Goal: Task Accomplishment & Management: Manage account settings

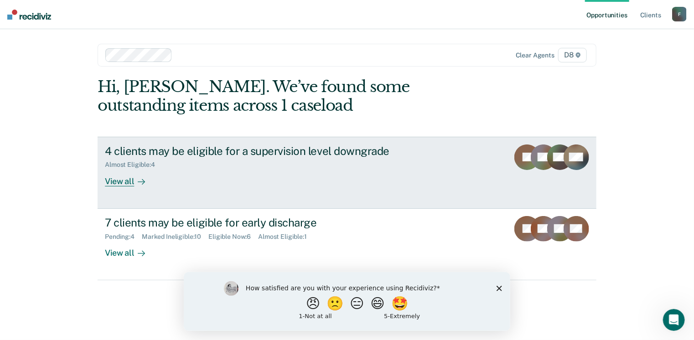
click at [116, 186] on link "4 clients may be eligible for a supervision level downgrade Almost Eligible : 4…" at bounding box center [347, 173] width 499 height 72
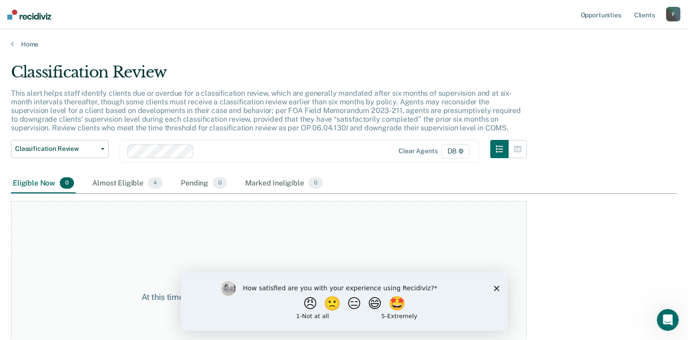
click at [245, 100] on p "This alert helps staff identify clients due or overdue for a classification rev…" at bounding box center [266, 111] width 510 height 44
click at [24, 44] on link "Home" at bounding box center [344, 44] width 666 height 8
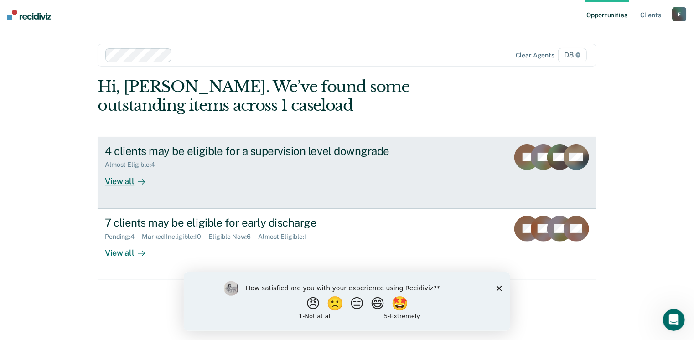
click at [128, 179] on div "View all" at bounding box center [130, 178] width 51 height 18
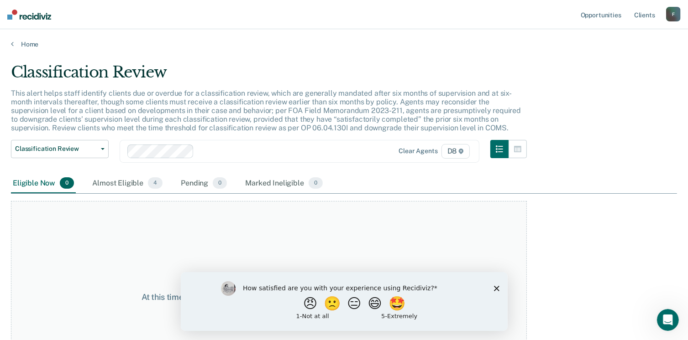
scroll to position [62, 0]
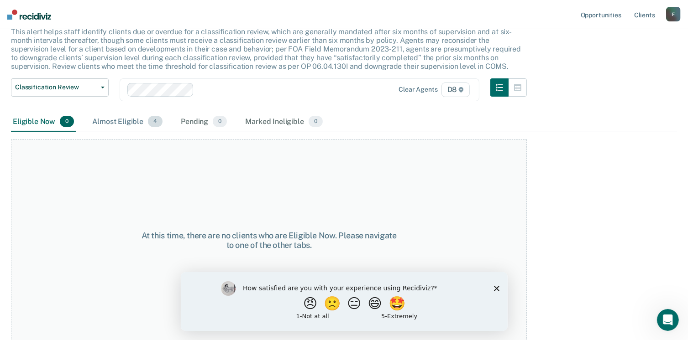
click at [117, 119] on div "Almost Eligible 4" at bounding box center [127, 122] width 74 height 20
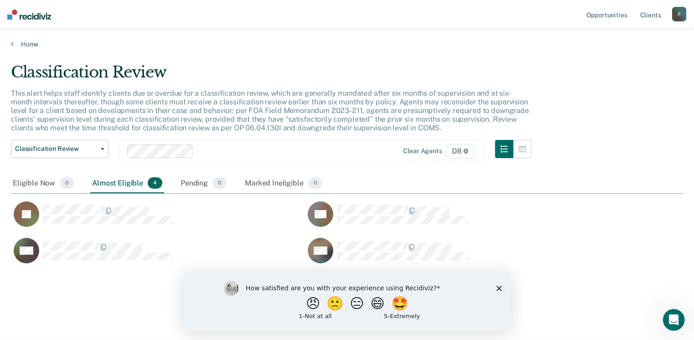
scroll to position [202, 666]
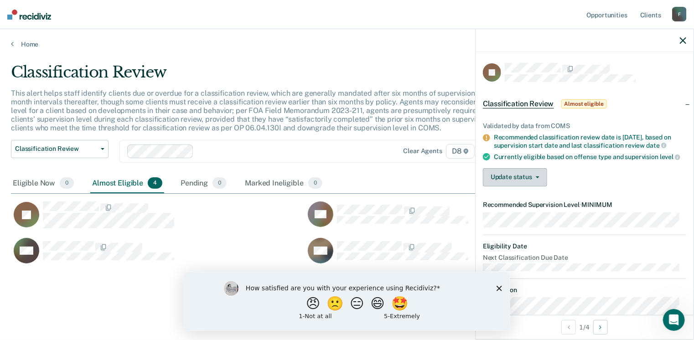
click at [533, 178] on span "button" at bounding box center [536, 178] width 7 height 2
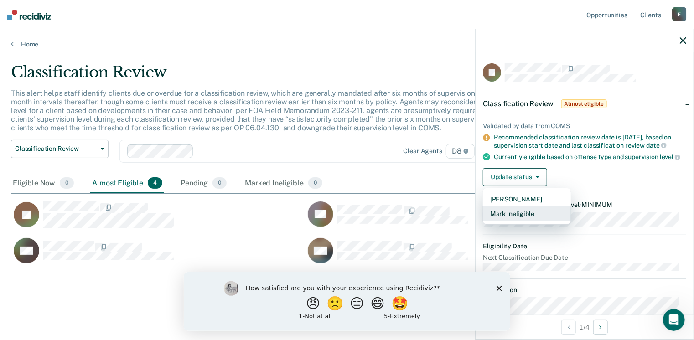
click at [517, 221] on button "Mark Ineligible" at bounding box center [527, 214] width 88 height 15
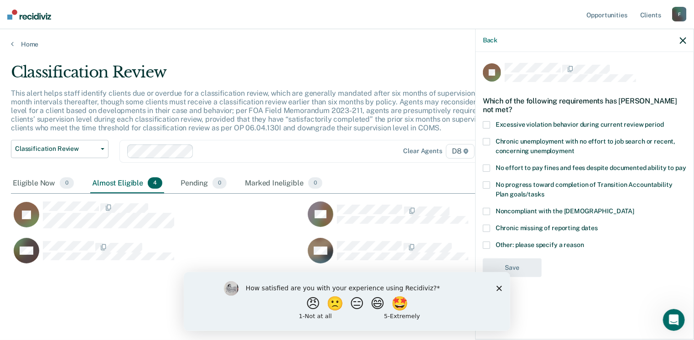
click at [488, 245] on span at bounding box center [486, 245] width 7 height 7
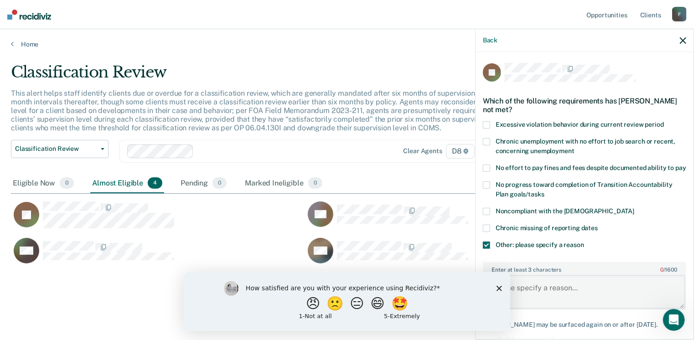
click at [536, 292] on textarea "Enter at least 3 characters 0 / 1600" at bounding box center [585, 293] width 202 height 34
click at [359, 304] on button "😑" at bounding box center [357, 303] width 21 height 18
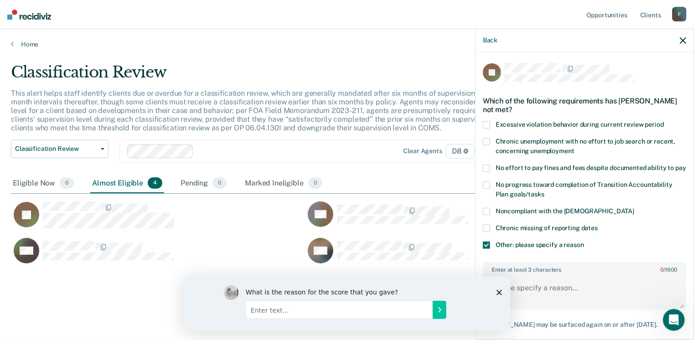
click at [498, 290] on icon "Close survey" at bounding box center [498, 292] width 5 height 5
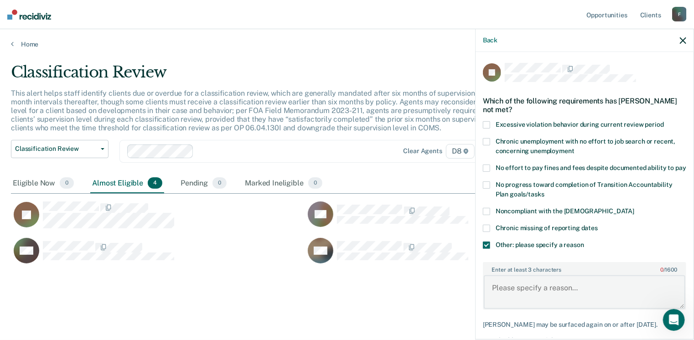
click at [498, 294] on textarea "Enter at least 3 characters 0 / 1600" at bounding box center [585, 293] width 202 height 34
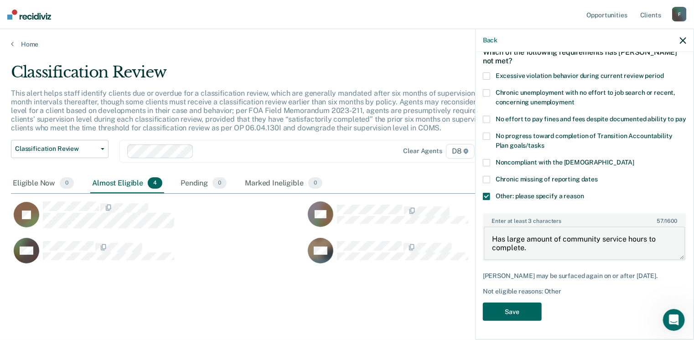
type textarea "Has large amount of community service hours to complete."
click at [515, 310] on button "Save" at bounding box center [512, 312] width 59 height 19
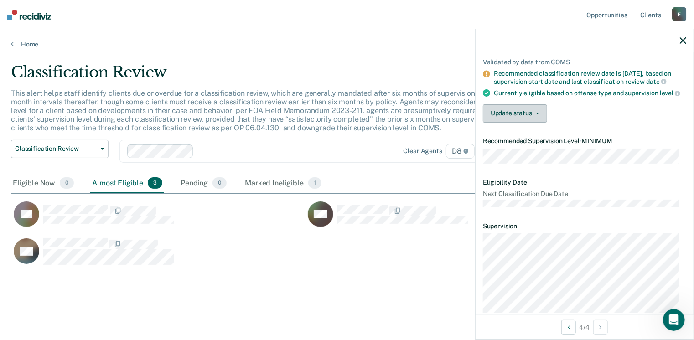
click at [537, 115] on button "Update status" at bounding box center [515, 113] width 64 height 18
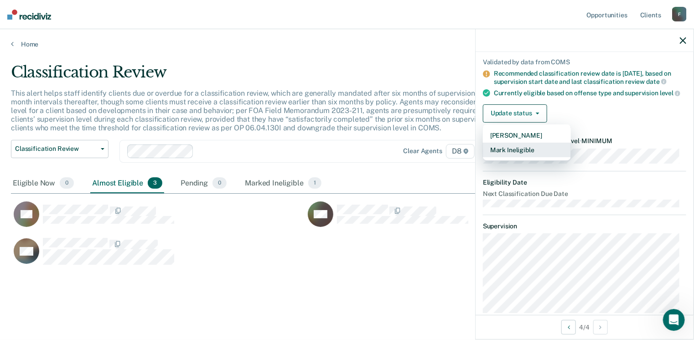
click at [512, 155] on button "Mark Ineligible" at bounding box center [527, 150] width 88 height 15
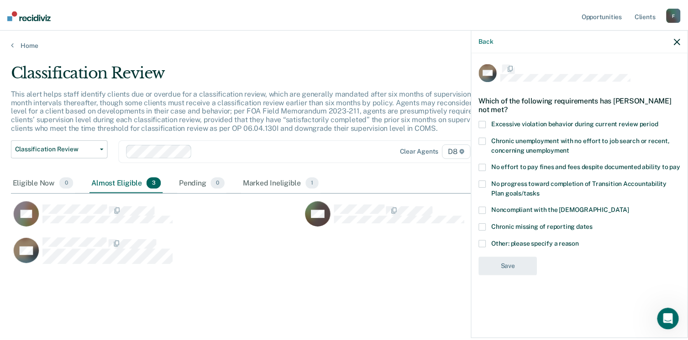
scroll to position [0, 0]
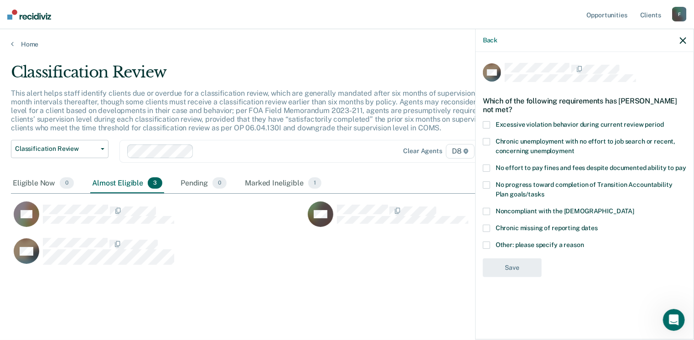
click at [492, 166] on label "No effort to pay fines and fees despite documented ability to pay" at bounding box center [585, 170] width 204 height 10
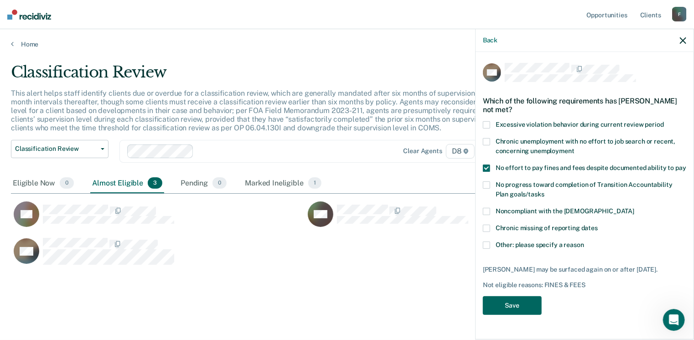
click at [500, 308] on button "Save" at bounding box center [512, 306] width 59 height 19
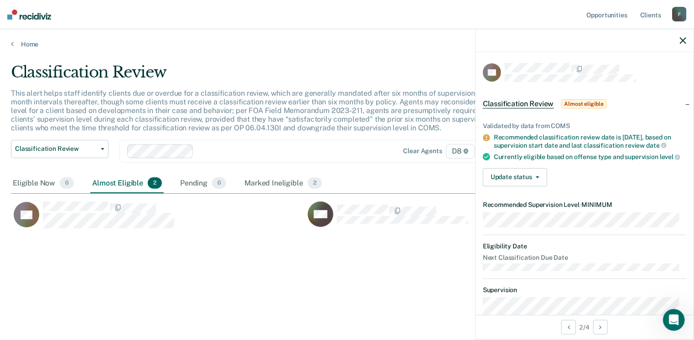
click at [498, 173] on div "Validated by data from COMS Recommended classification review date is [DATE], b…" at bounding box center [585, 151] width 218 height 86
click at [506, 185] on button "Update status" at bounding box center [515, 177] width 64 height 18
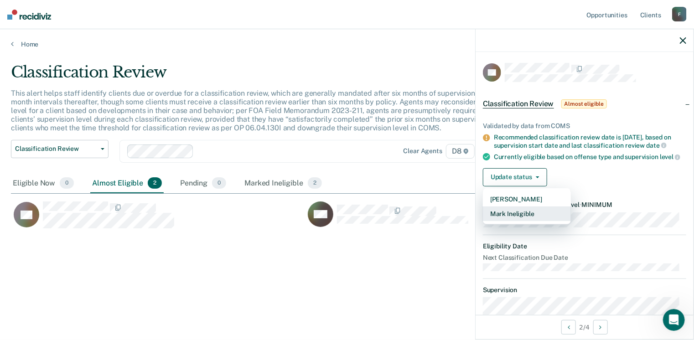
click at [507, 216] on button "Mark Ineligible" at bounding box center [527, 214] width 88 height 15
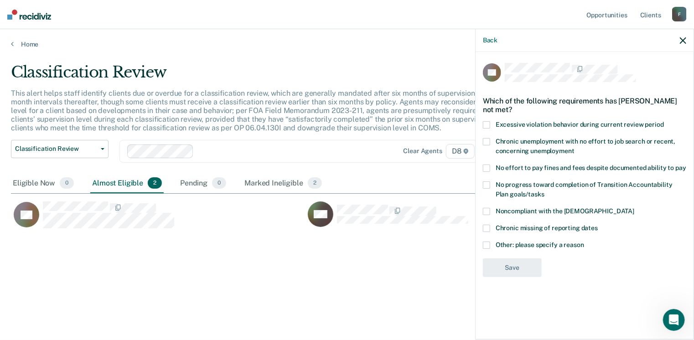
click at [488, 170] on span at bounding box center [486, 168] width 7 height 7
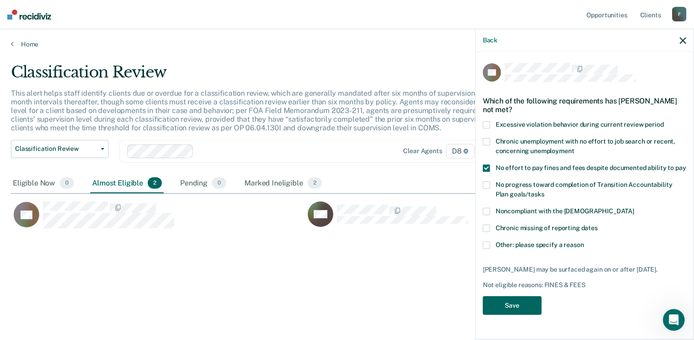
click at [507, 310] on button "Save" at bounding box center [512, 306] width 59 height 19
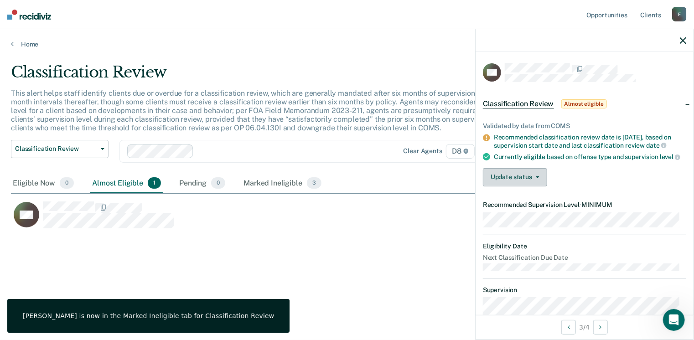
click at [540, 182] on button "Update status" at bounding box center [515, 177] width 64 height 18
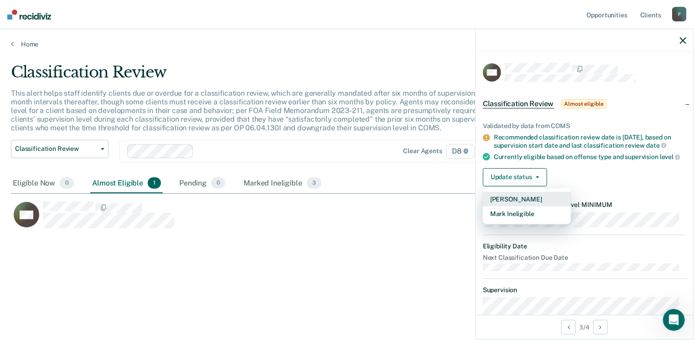
click at [522, 201] on button "[PERSON_NAME]" at bounding box center [527, 199] width 88 height 15
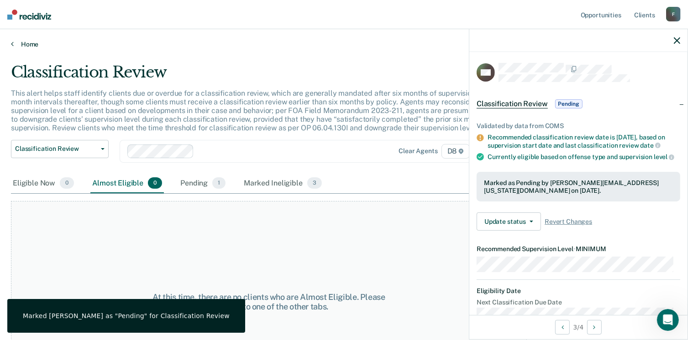
click at [27, 43] on link "Home" at bounding box center [344, 44] width 666 height 8
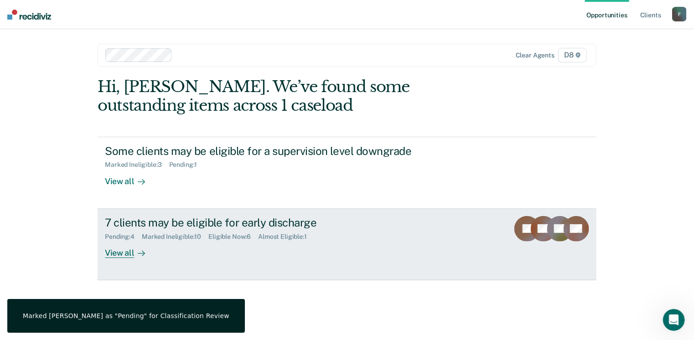
click at [125, 251] on div "View all" at bounding box center [130, 249] width 51 height 18
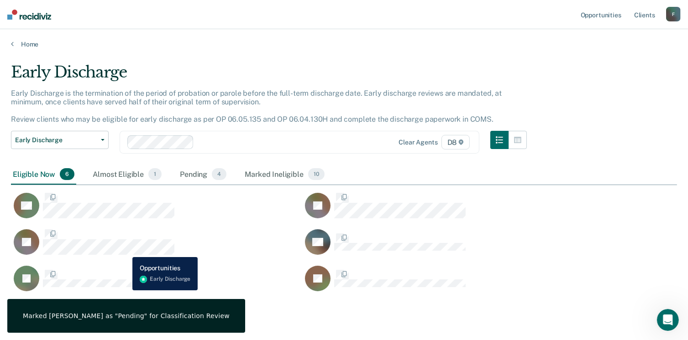
scroll to position [228, 659]
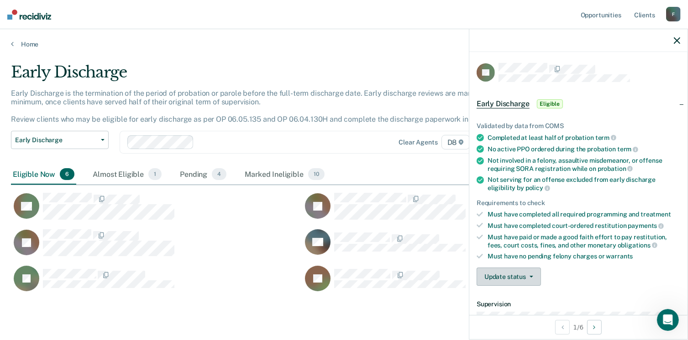
click at [530, 271] on button "Update status" at bounding box center [508, 277] width 64 height 18
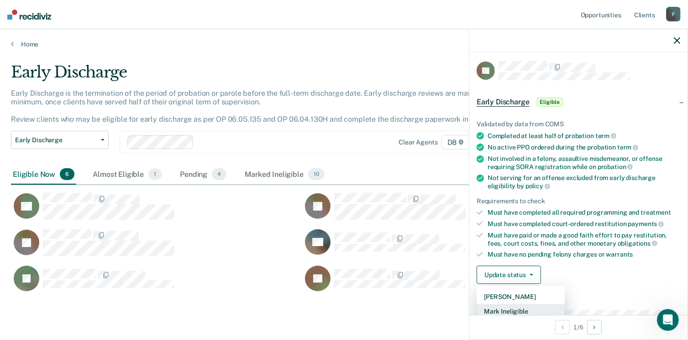
click at [523, 307] on button "Mark Ineligible" at bounding box center [520, 311] width 88 height 15
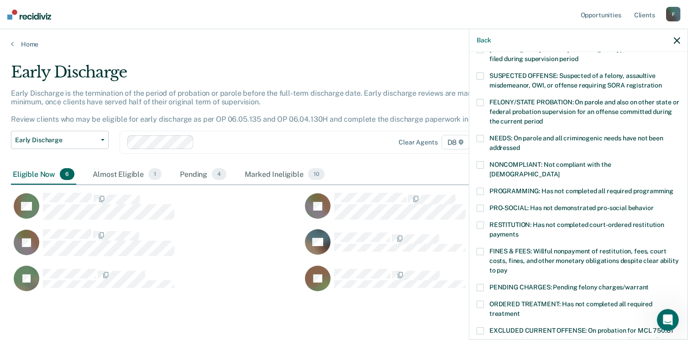
scroll to position [77, 0]
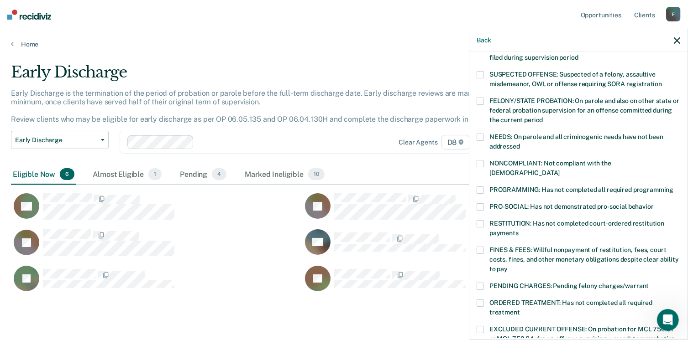
click at [481, 187] on span at bounding box center [479, 190] width 7 height 7
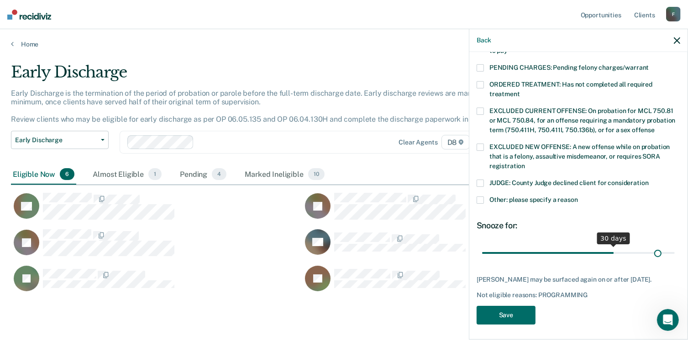
scroll to position [287, 0]
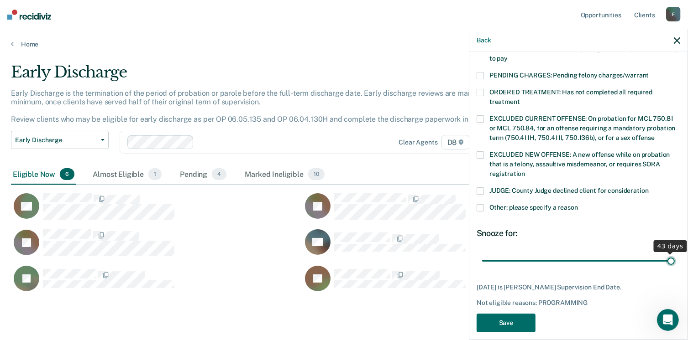
drag, startPoint x: 610, startPoint y: 246, endPoint x: 667, endPoint y: 241, distance: 57.3
click at [667, 253] on input "range" at bounding box center [578, 261] width 193 height 16
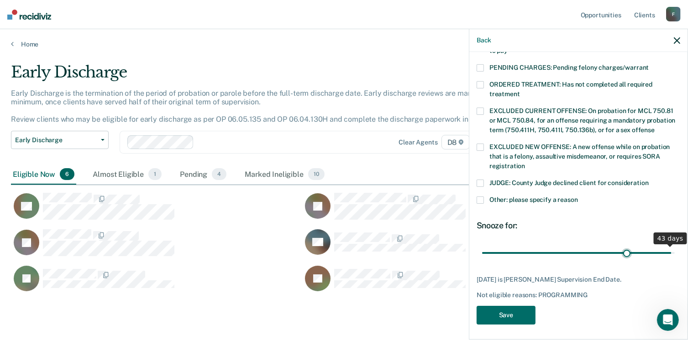
type input "33"
click at [621, 248] on input "range" at bounding box center [578, 253] width 193 height 16
click at [505, 315] on button "Save" at bounding box center [505, 315] width 59 height 19
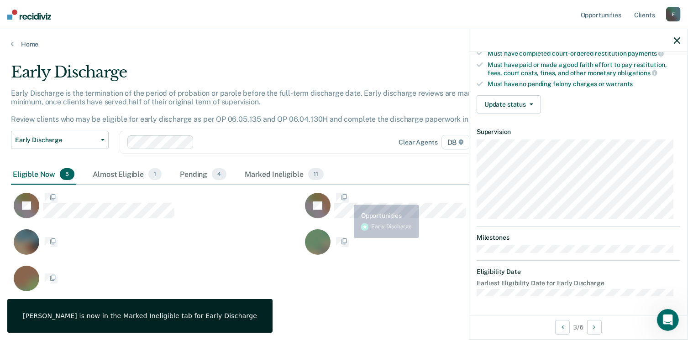
scroll to position [168, 0]
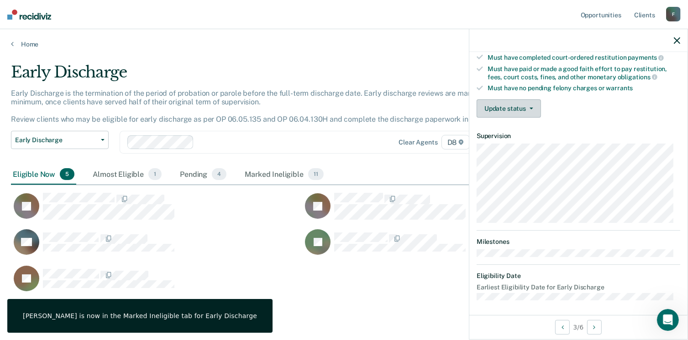
click at [533, 99] on button "Update status" at bounding box center [508, 108] width 64 height 18
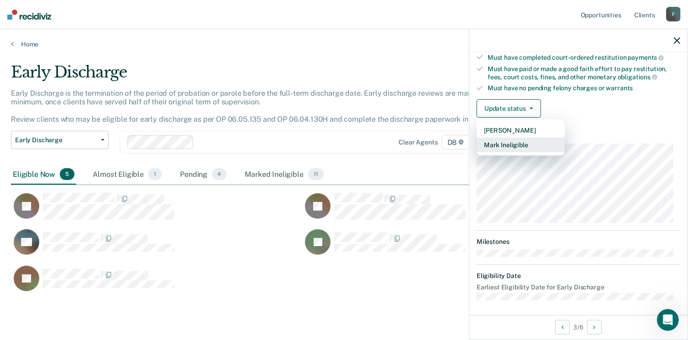
click at [522, 139] on button "Mark Ineligible" at bounding box center [520, 145] width 88 height 15
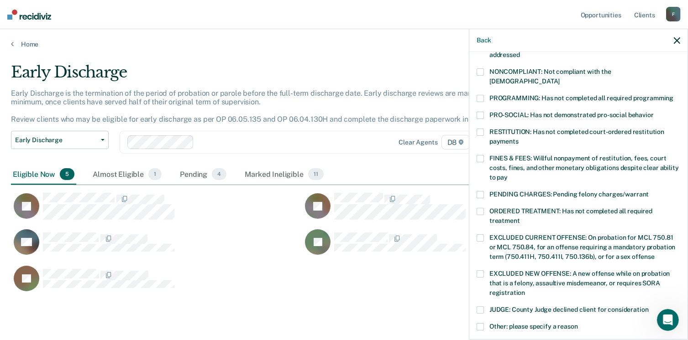
click at [480, 208] on span at bounding box center [479, 211] width 7 height 7
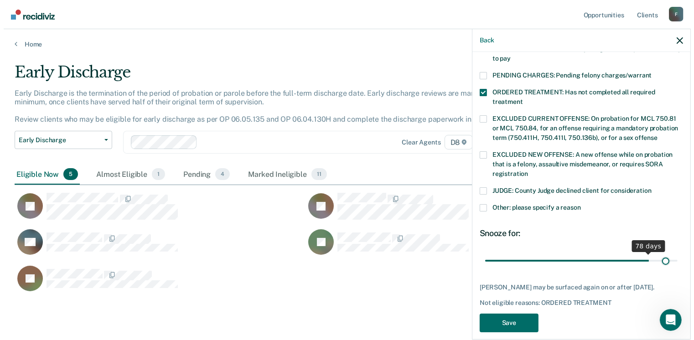
scroll to position [295, 0]
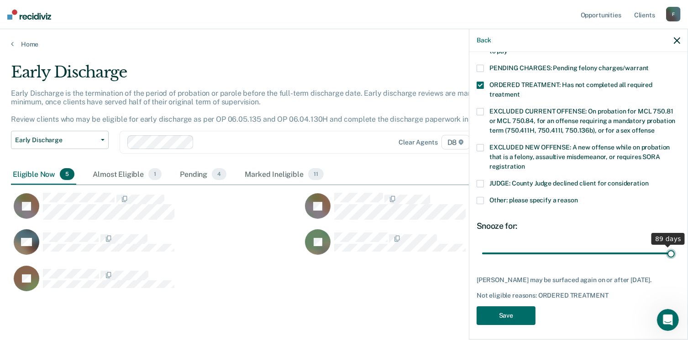
drag, startPoint x: 545, startPoint y: 243, endPoint x: 665, endPoint y: 239, distance: 119.6
type input "90"
click at [665, 246] on input "range" at bounding box center [578, 254] width 193 height 16
click at [499, 308] on button "Save" at bounding box center [505, 316] width 59 height 19
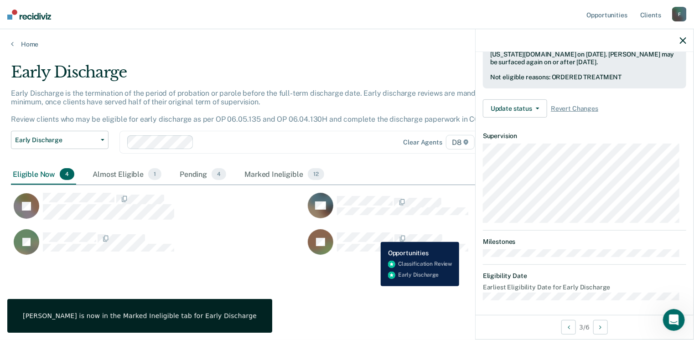
scroll to position [168, 0]
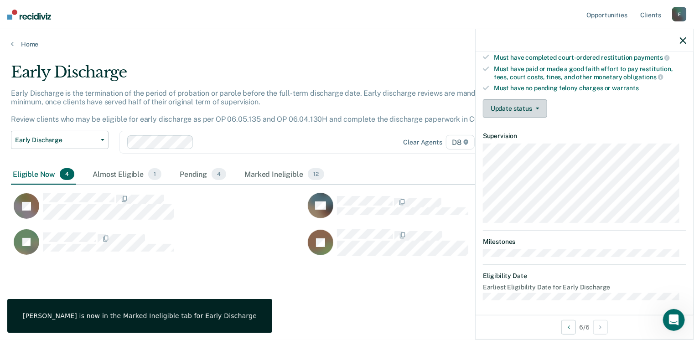
click at [541, 107] on button "Update status" at bounding box center [515, 108] width 64 height 18
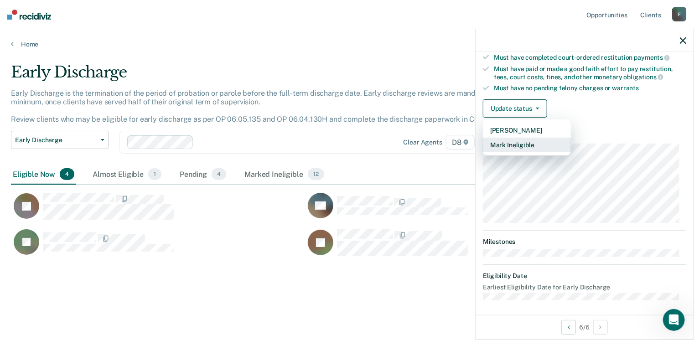
click at [528, 141] on button "Mark Ineligible" at bounding box center [527, 145] width 88 height 15
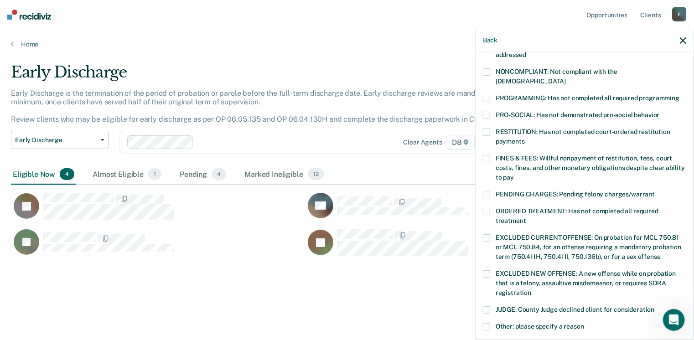
click at [489, 95] on span at bounding box center [486, 98] width 7 height 7
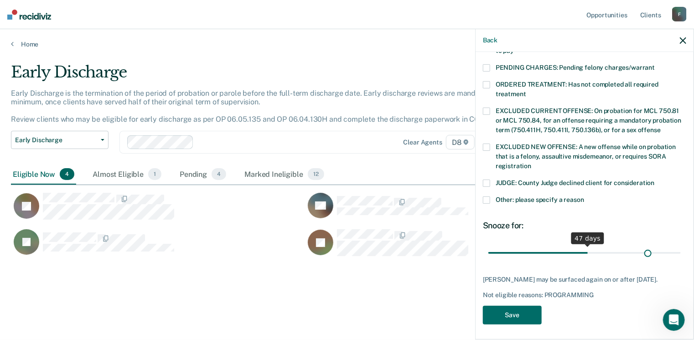
scroll to position [295, 0]
drag, startPoint x: 549, startPoint y: 241, endPoint x: 677, endPoint y: 224, distance: 128.9
type input "90"
click at [677, 245] on input "range" at bounding box center [585, 253] width 193 height 16
click at [521, 311] on button "Save" at bounding box center [512, 315] width 59 height 19
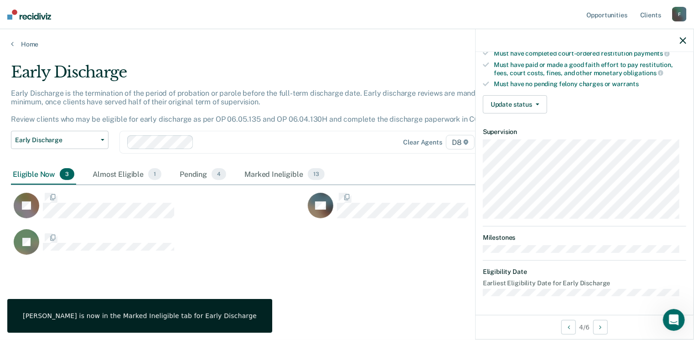
scroll to position [168, 0]
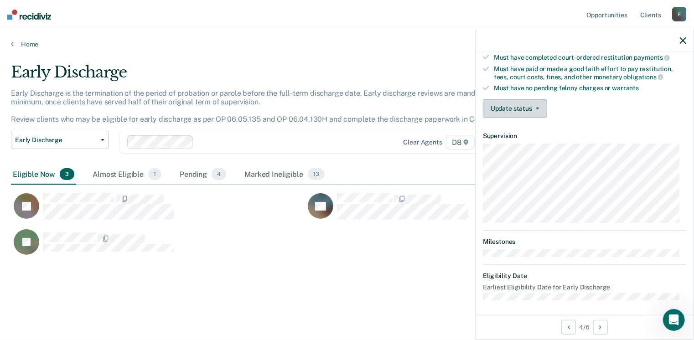
click at [536, 108] on icon "button" at bounding box center [538, 109] width 4 height 2
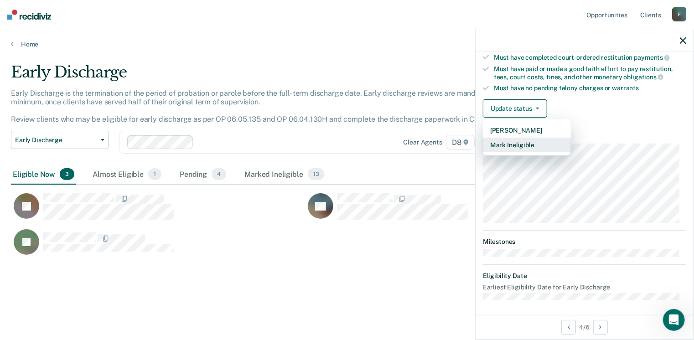
click at [529, 142] on button "Mark Ineligible" at bounding box center [527, 145] width 88 height 15
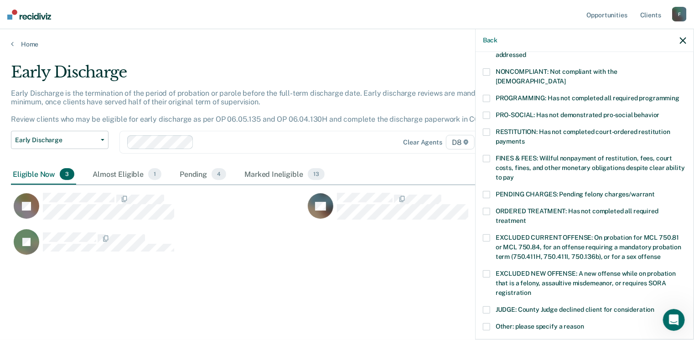
click at [487, 95] on span at bounding box center [486, 98] width 7 height 7
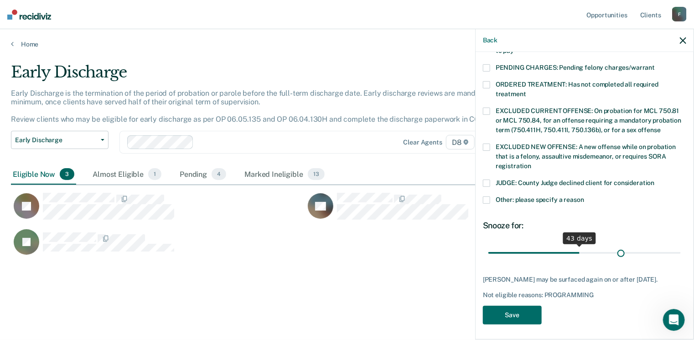
scroll to position [295, 0]
drag, startPoint x: 553, startPoint y: 241, endPoint x: 673, endPoint y: 239, distance: 119.6
type input "90"
click at [673, 245] on input "range" at bounding box center [585, 253] width 193 height 16
click at [521, 317] on button "Save" at bounding box center [512, 315] width 59 height 19
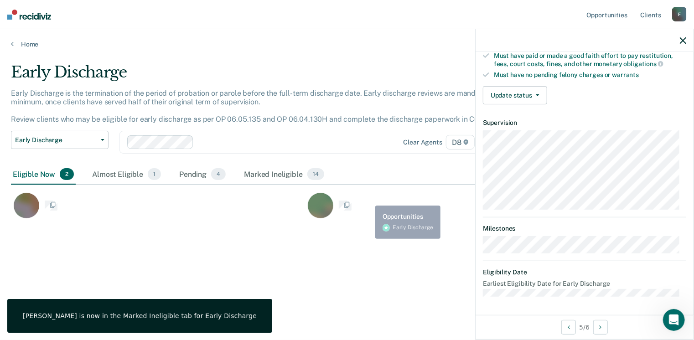
scroll to position [168, 0]
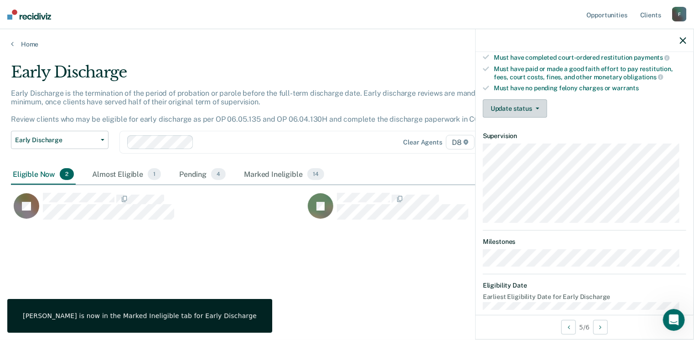
click at [535, 103] on button "Update status" at bounding box center [515, 108] width 64 height 18
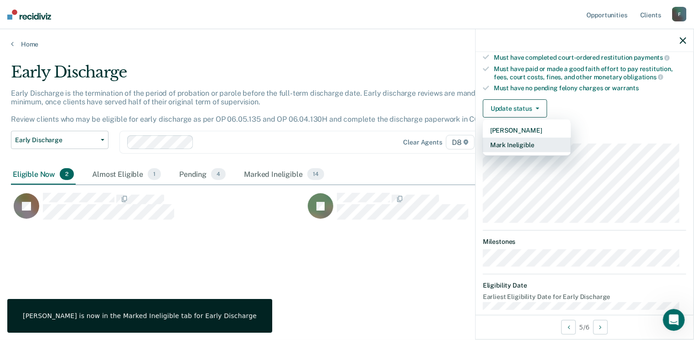
click at [527, 140] on button "Mark Ineligible" at bounding box center [527, 145] width 88 height 15
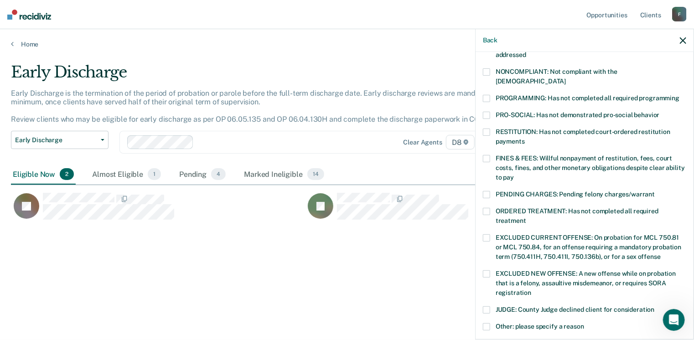
click at [485, 208] on span at bounding box center [486, 211] width 7 height 7
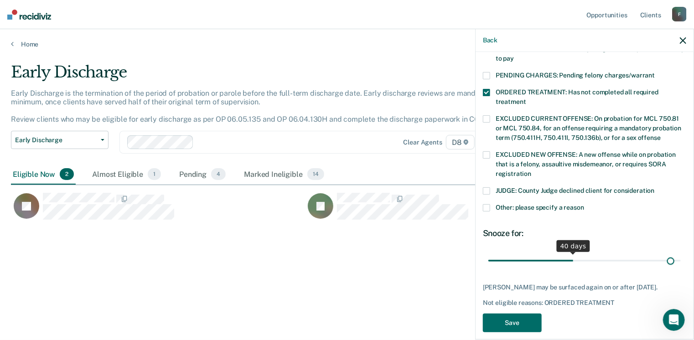
scroll to position [295, 0]
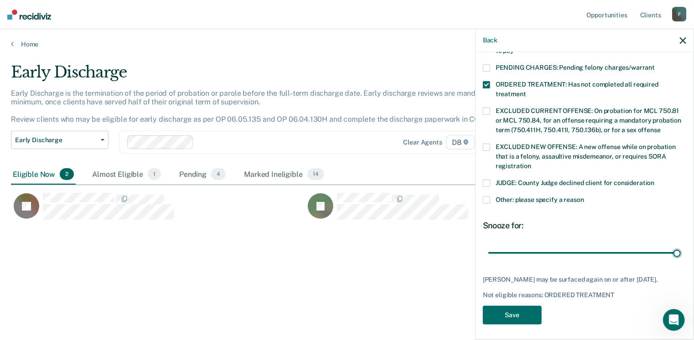
drag, startPoint x: 549, startPoint y: 244, endPoint x: 693, endPoint y: 245, distance: 143.3
type input "90"
click at [681, 245] on input "range" at bounding box center [585, 253] width 193 height 16
click at [527, 307] on button "Save" at bounding box center [512, 315] width 59 height 19
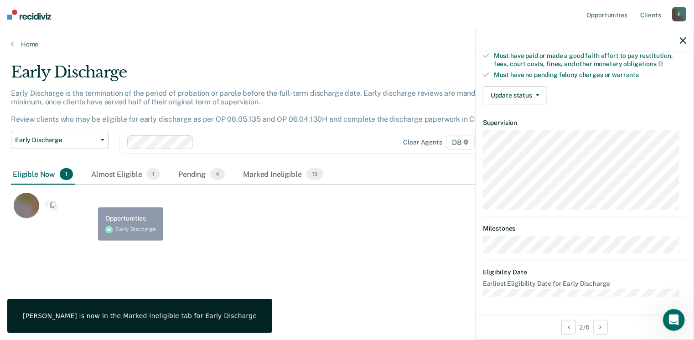
scroll to position [178, 0]
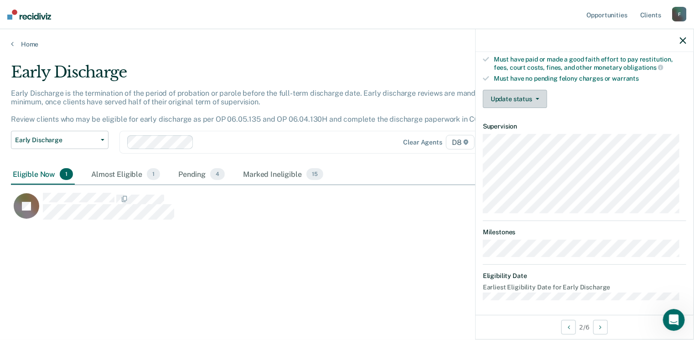
click at [541, 96] on button "Update status" at bounding box center [515, 99] width 64 height 18
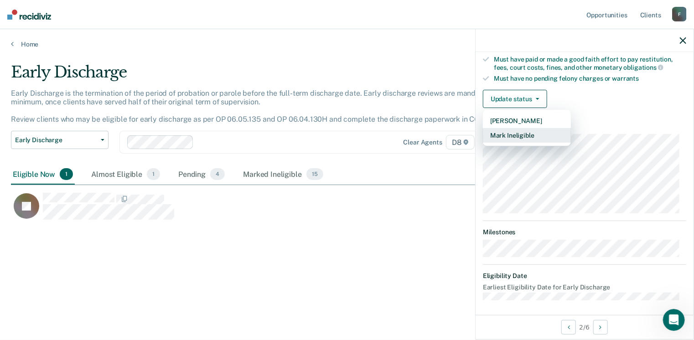
click at [533, 132] on button "Mark Ineligible" at bounding box center [527, 135] width 88 height 15
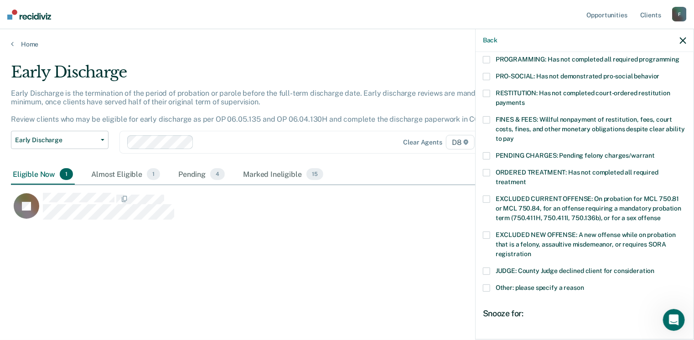
scroll to position [224, 0]
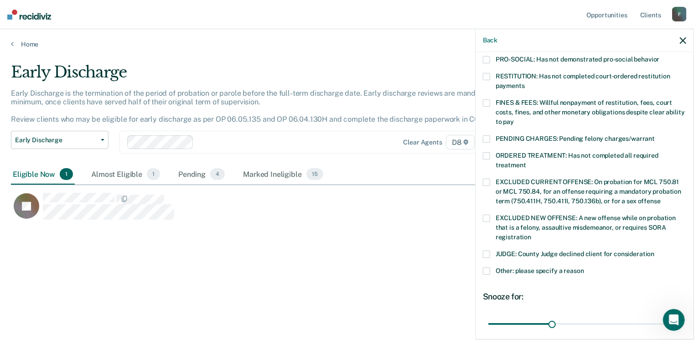
click at [488, 268] on span at bounding box center [486, 271] width 7 height 7
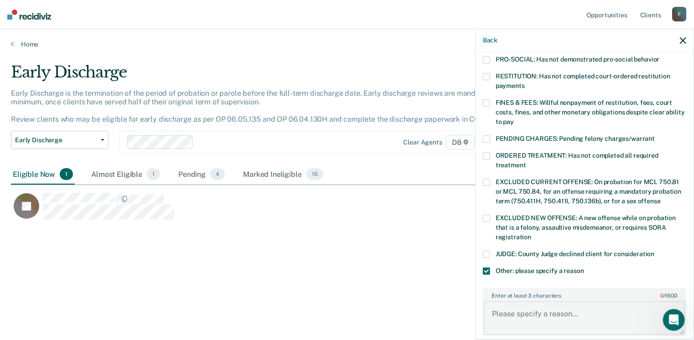
click at [513, 302] on textarea "Enter at least 3 characters 0 / 1600" at bounding box center [585, 319] width 202 height 34
type textarea "Owes full balance of fines/costs"
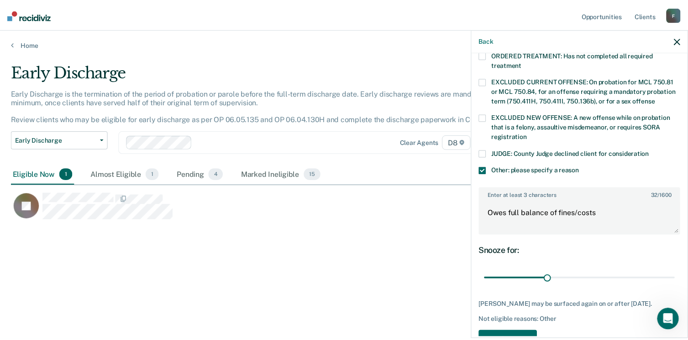
scroll to position [350, 0]
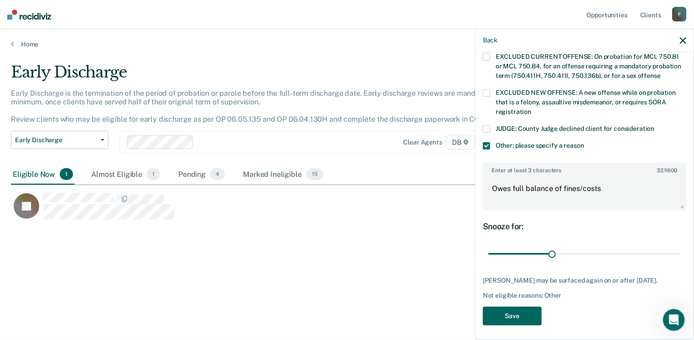
click at [522, 320] on button "Save" at bounding box center [512, 316] width 59 height 19
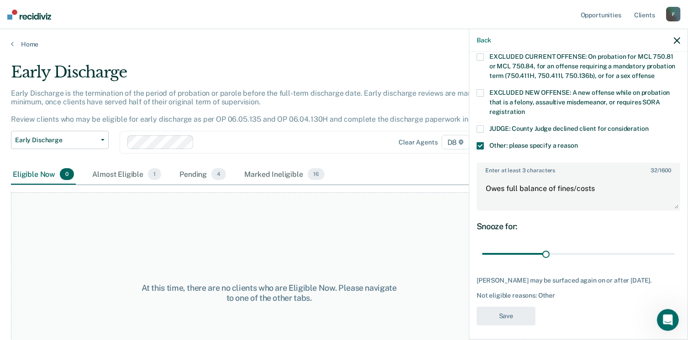
scroll to position [261, 0]
